Goal: Task Accomplishment & Management: Use online tool/utility

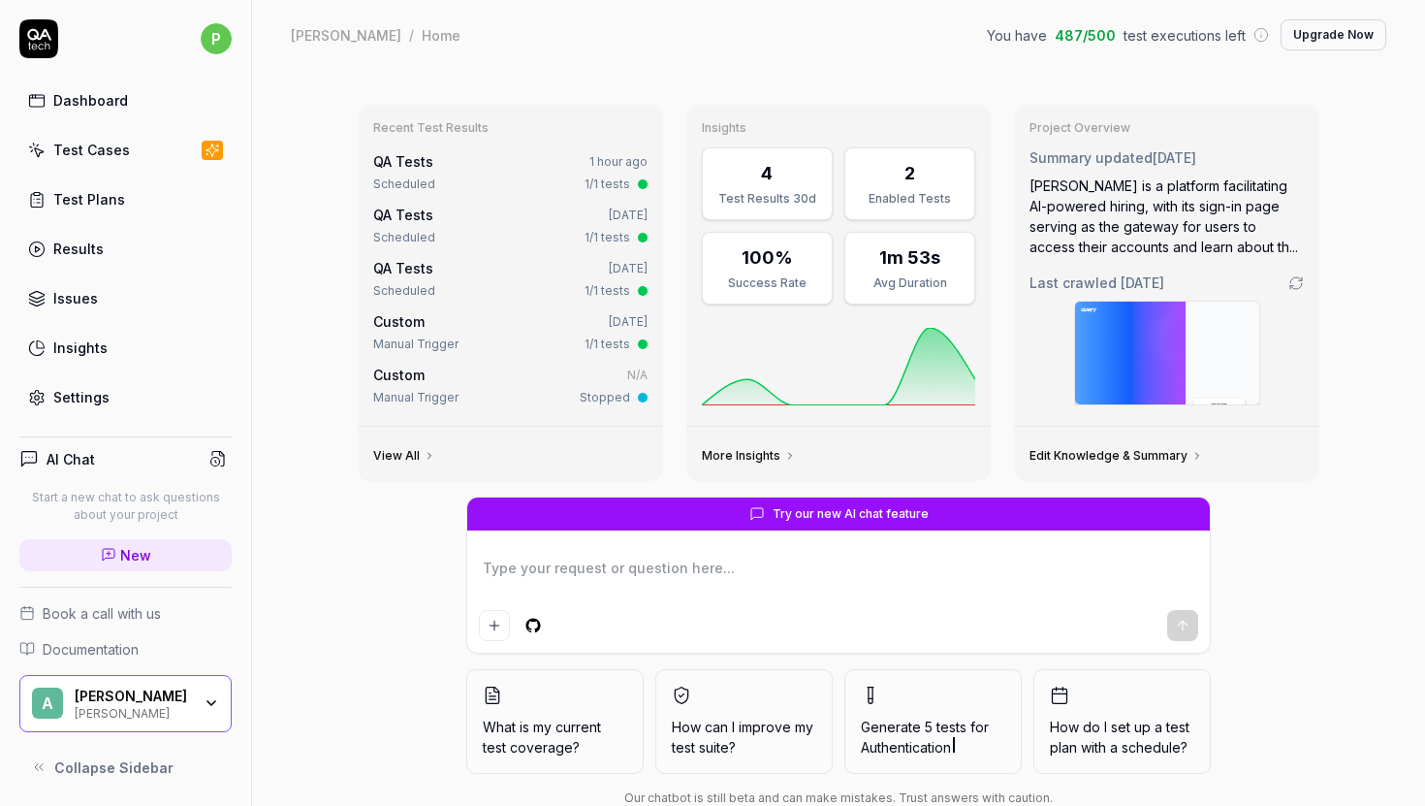
type textarea "*"
click at [94, 204] on div "Test Plans" at bounding box center [89, 199] width 72 height 20
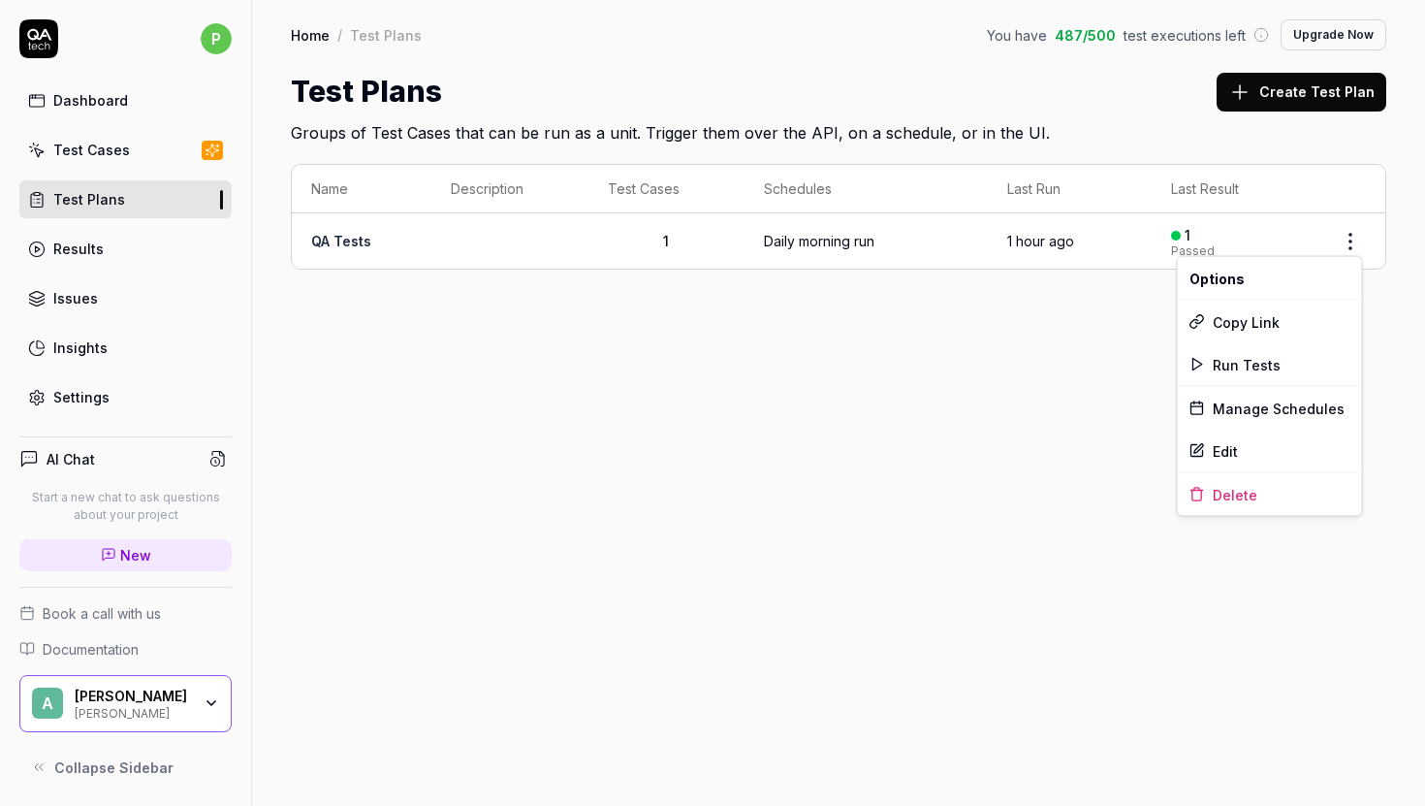
click at [1355, 241] on html "p Dashboard Test Cases Test Plans Results Issues Insights Settings AI Chat Star…" at bounding box center [712, 403] width 1425 height 806
click at [1220, 437] on div "Edit" at bounding box center [1270, 450] width 184 height 43
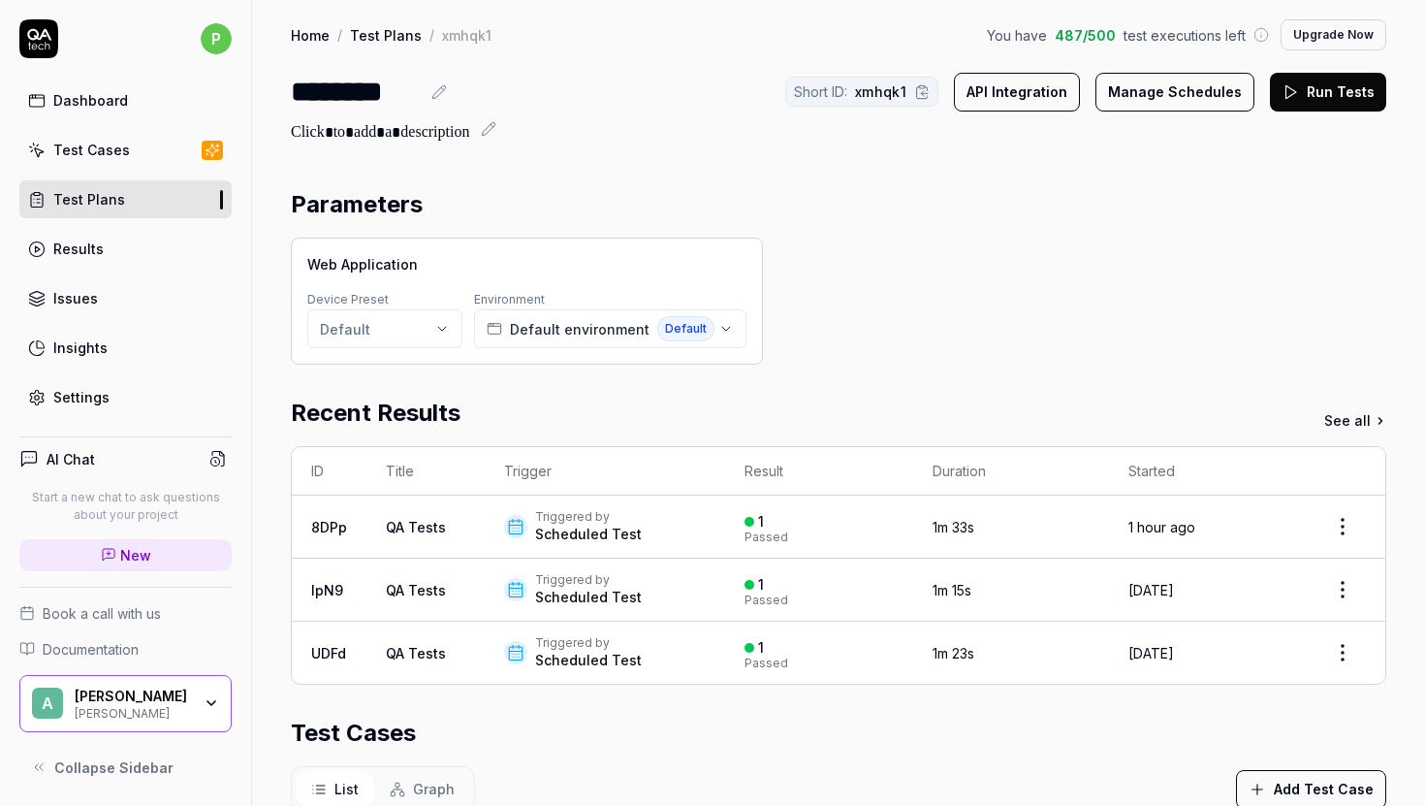
click at [1016, 96] on button "API Integration" at bounding box center [1017, 92] width 126 height 39
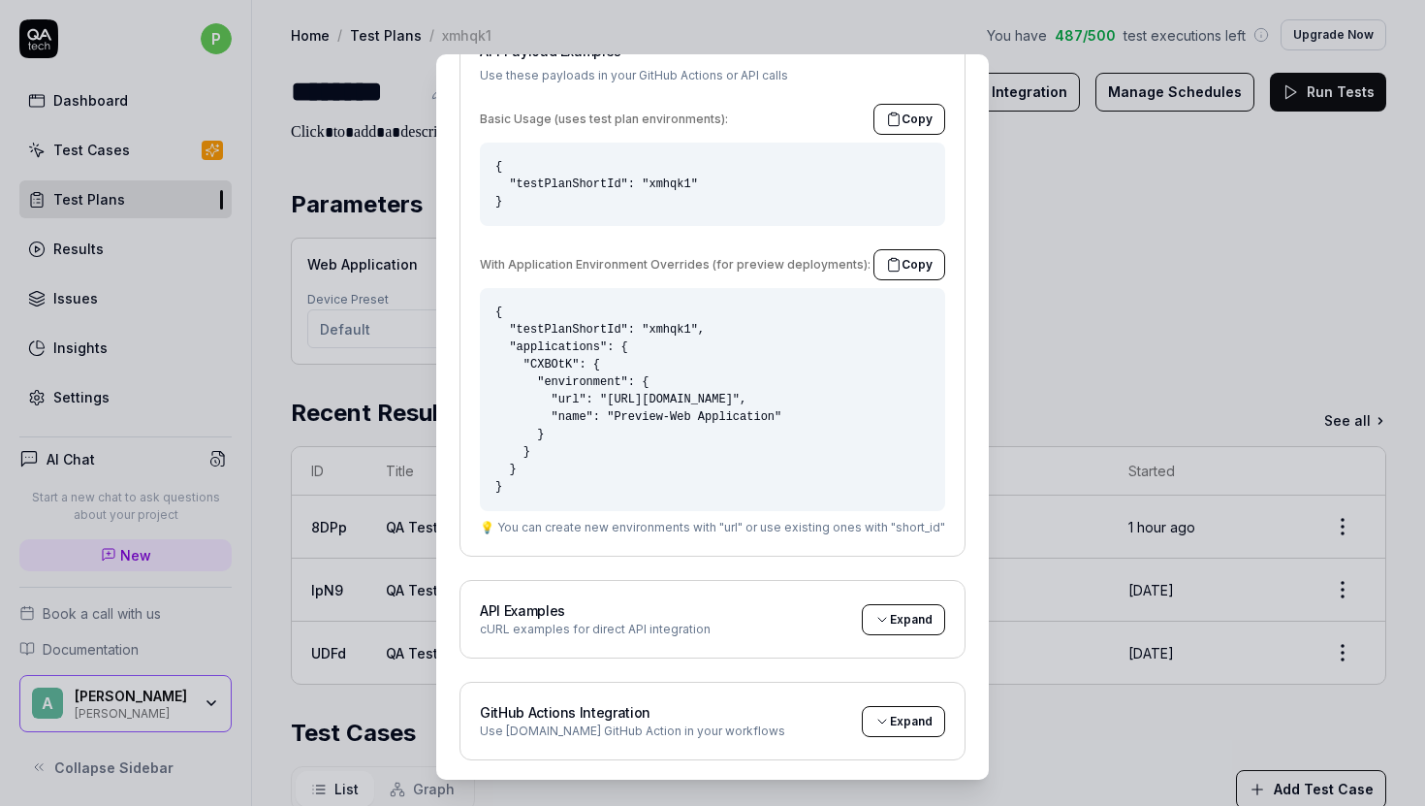
scroll to position [28, 0]
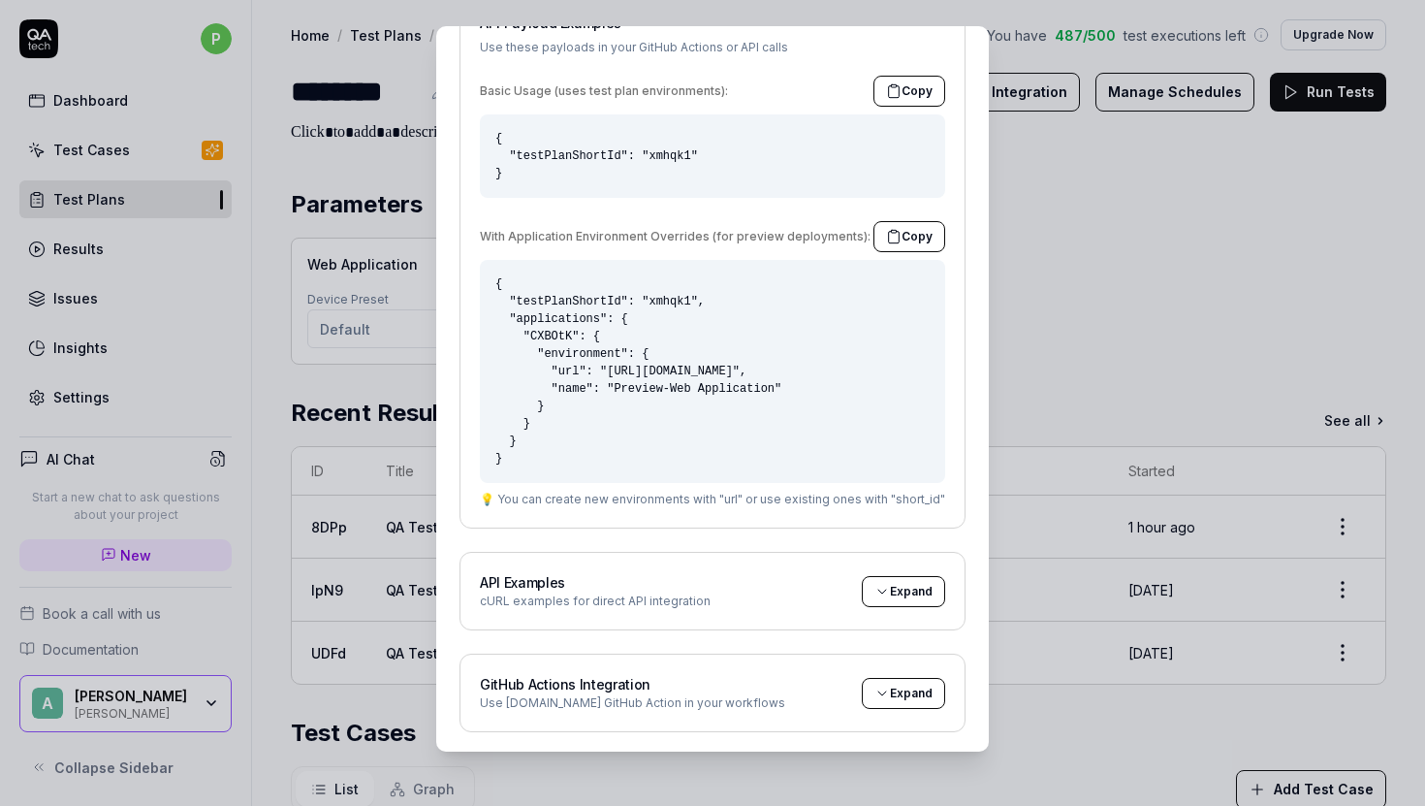
click at [900, 588] on span "Expand" at bounding box center [911, 591] width 43 height 17
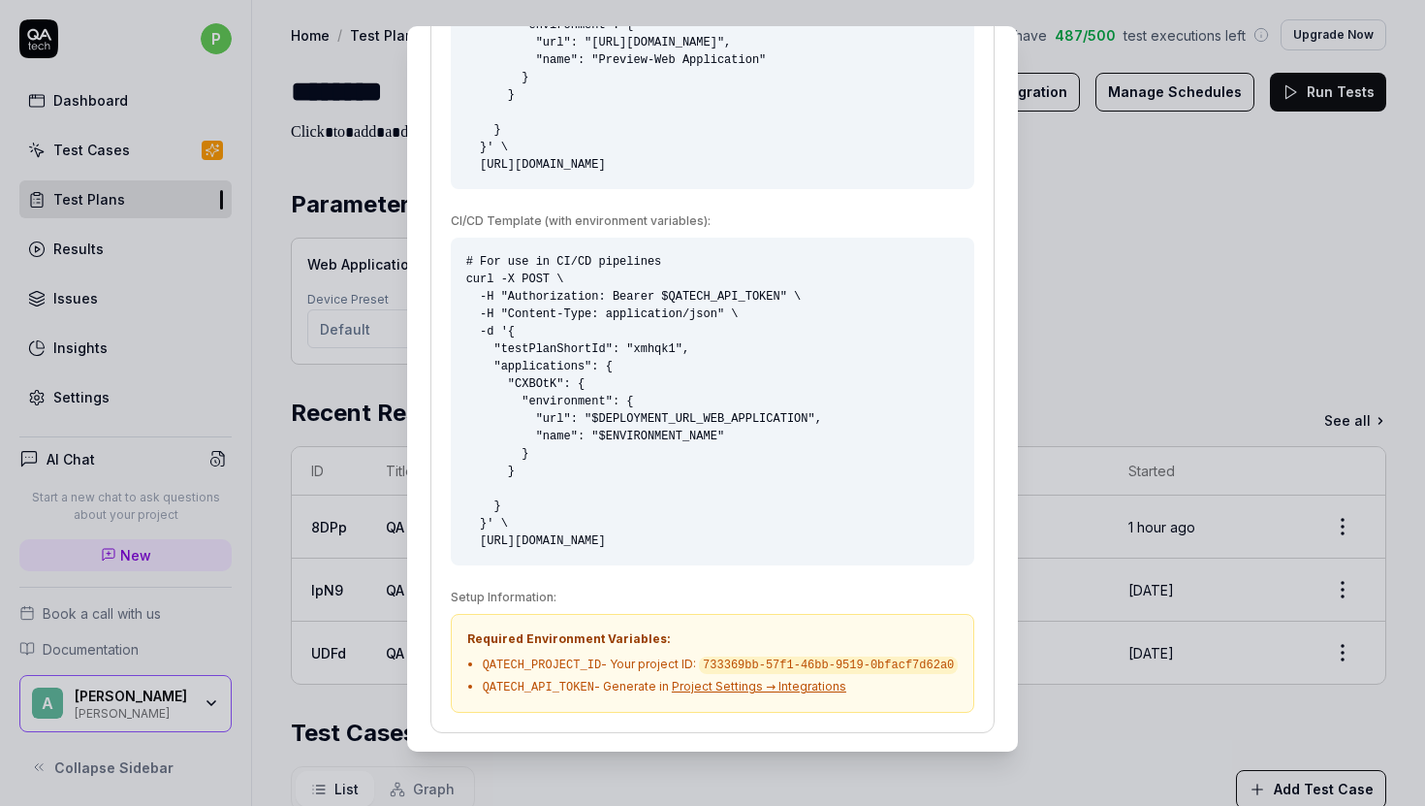
scroll to position [1376, 0]
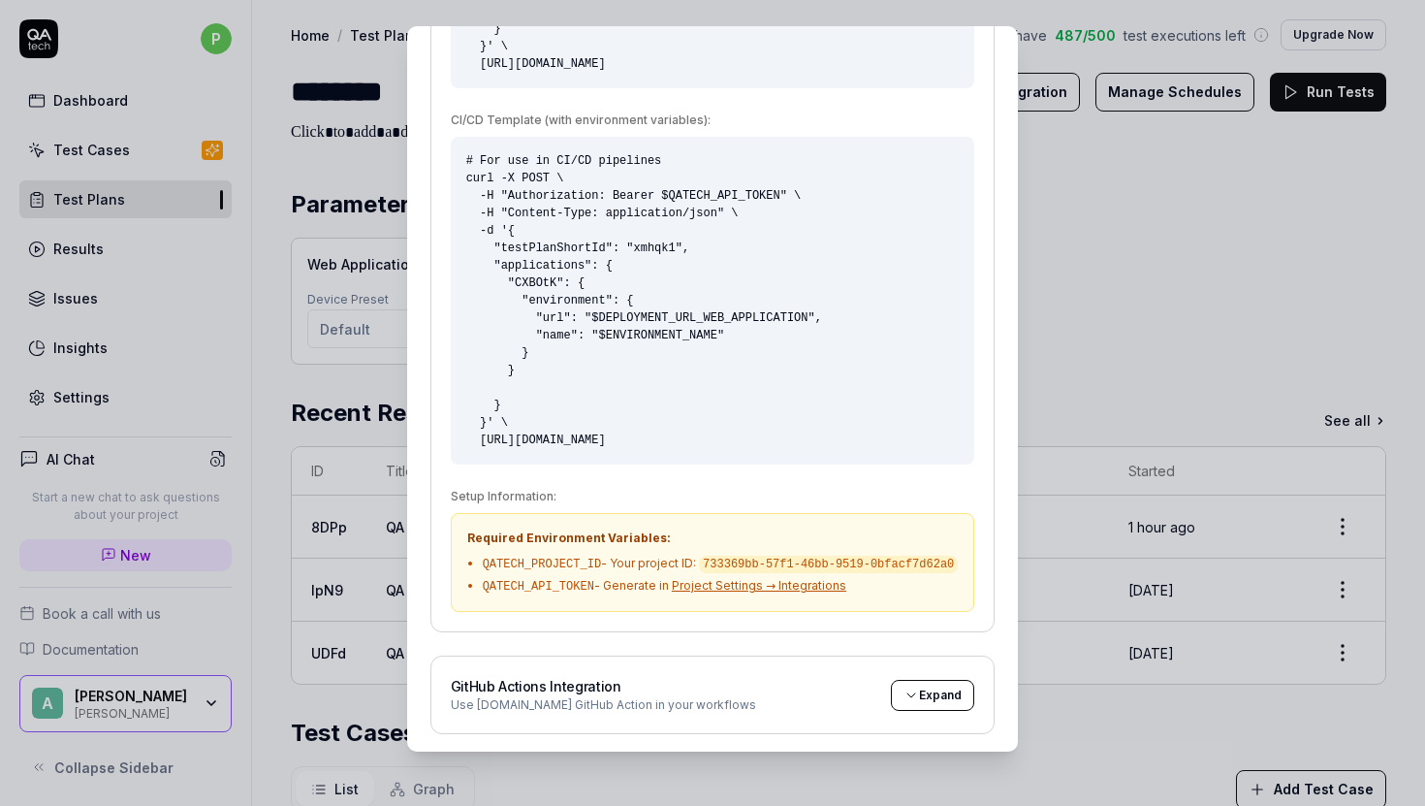
click at [795, 694] on div "GitHub Actions Integration Use QA.tech GitHub Action in your workflows Expand" at bounding box center [713, 695] width 524 height 38
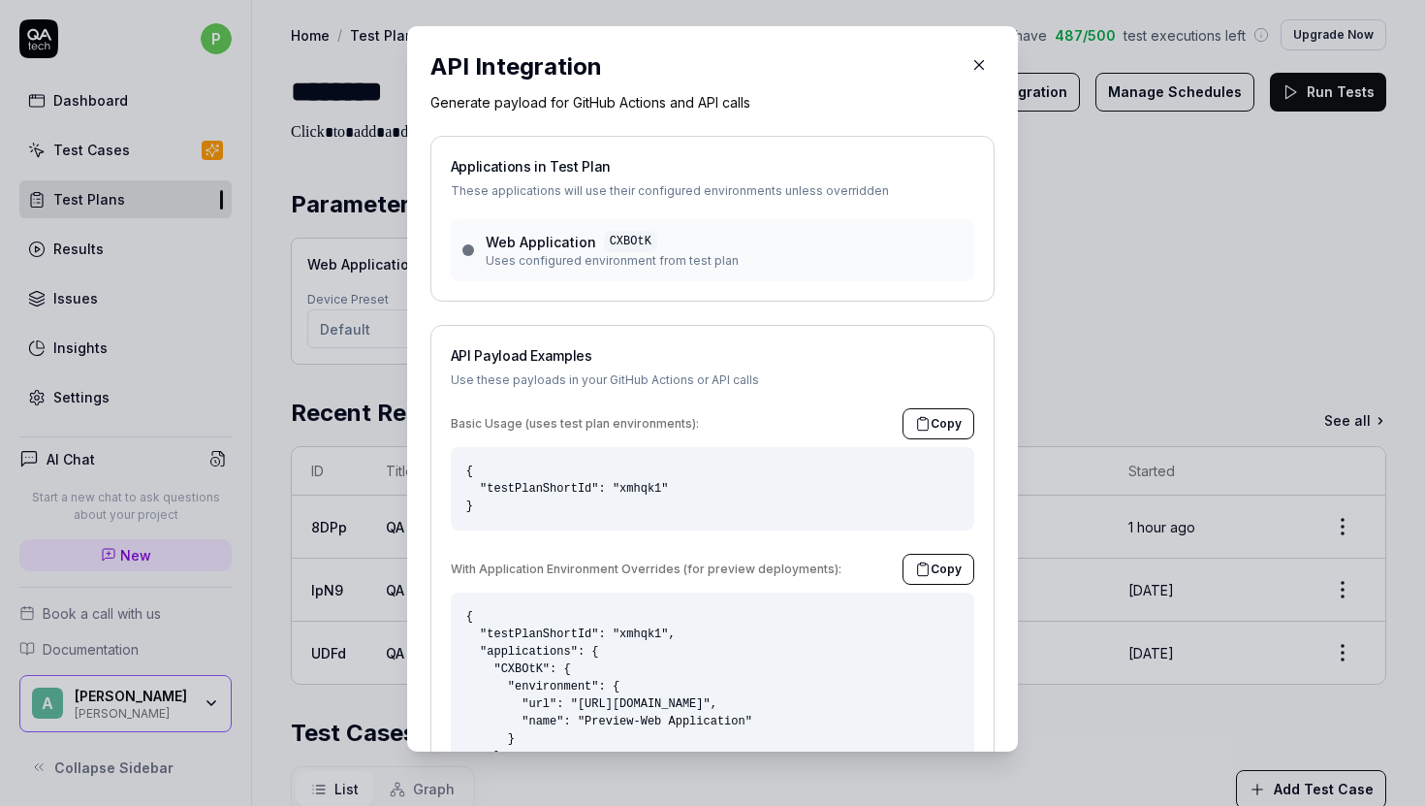
click at [977, 65] on icon "button" at bounding box center [978, 64] width 17 height 17
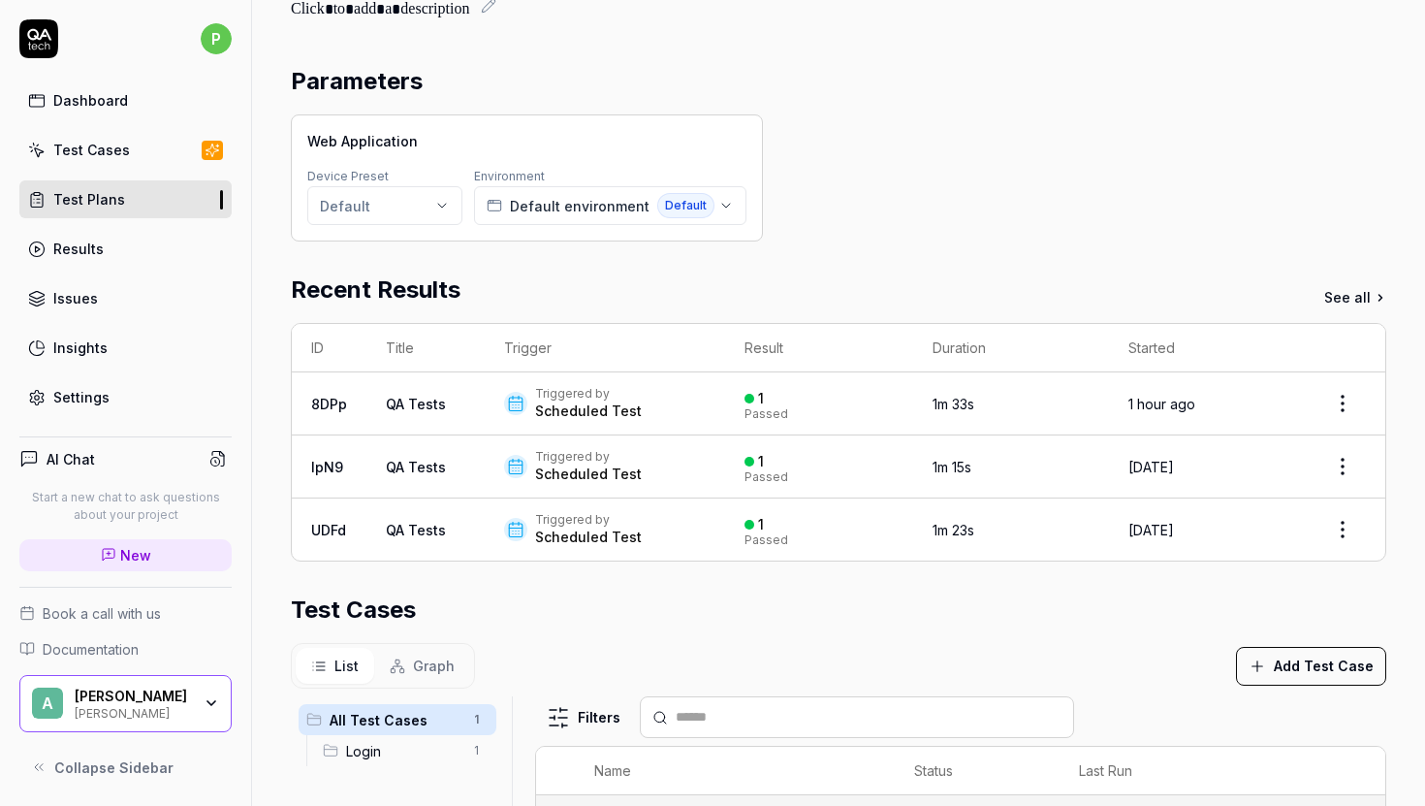
scroll to position [125, 0]
